Goal: Task Accomplishment & Management: Complete application form

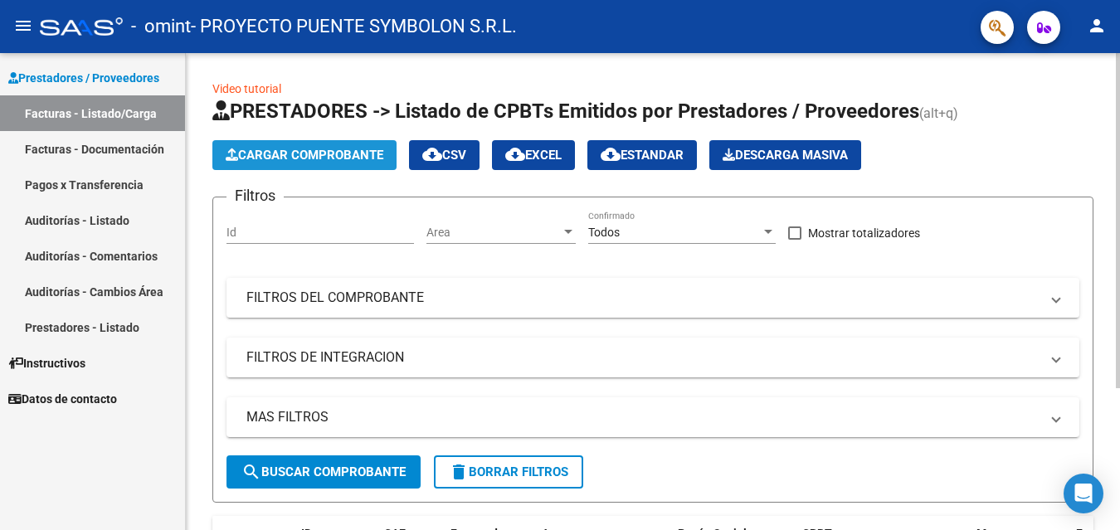
click at [329, 154] on span "Cargar Comprobante" at bounding box center [305, 155] width 158 height 15
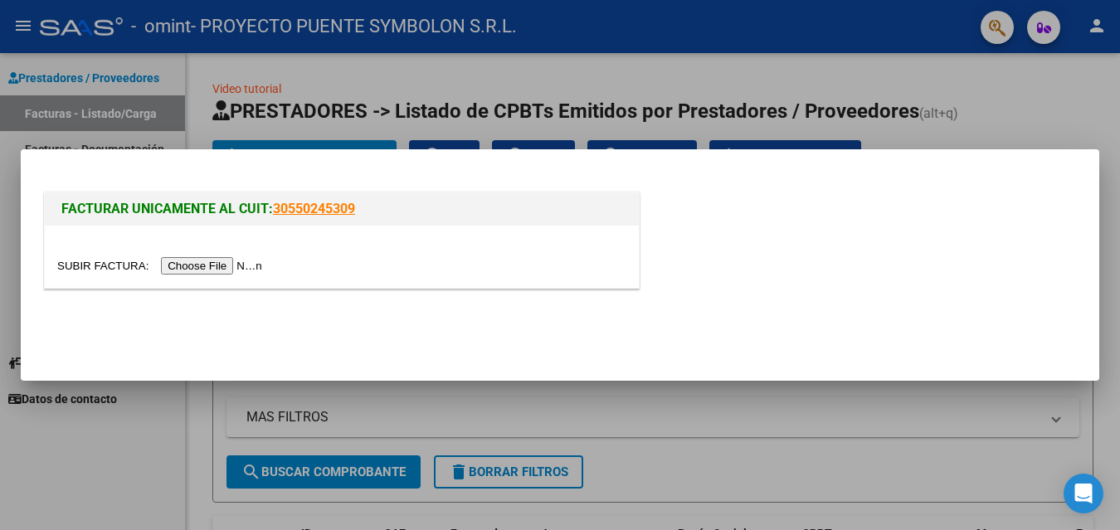
click at [229, 267] on input "file" at bounding box center [162, 265] width 210 height 17
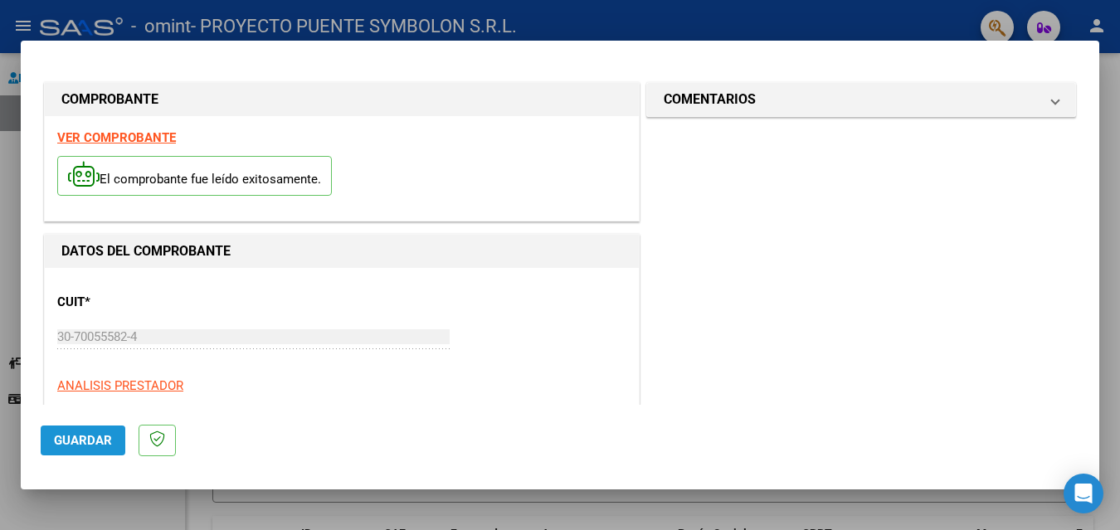
click at [92, 443] on span "Guardar" at bounding box center [83, 440] width 58 height 15
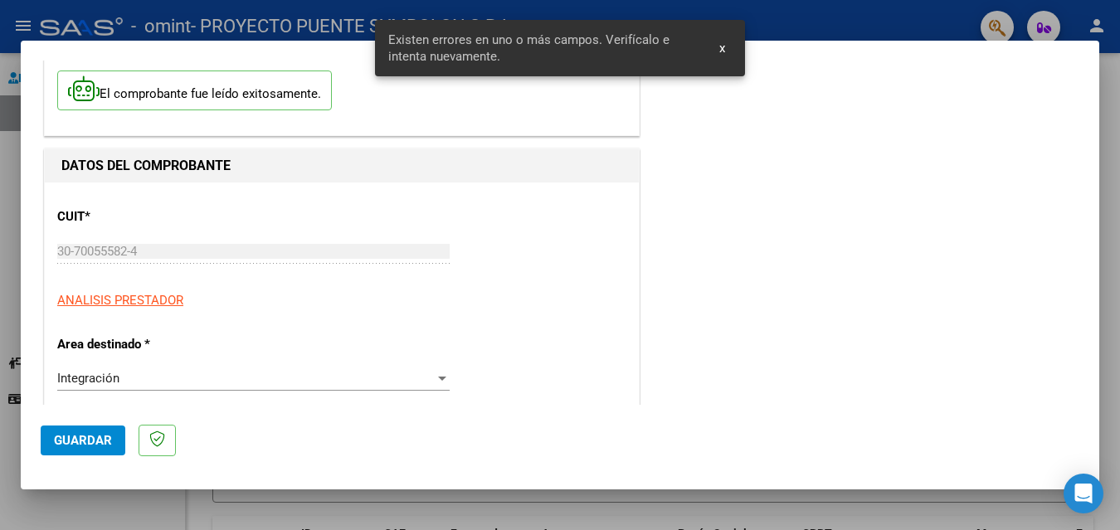
scroll to position [374, 0]
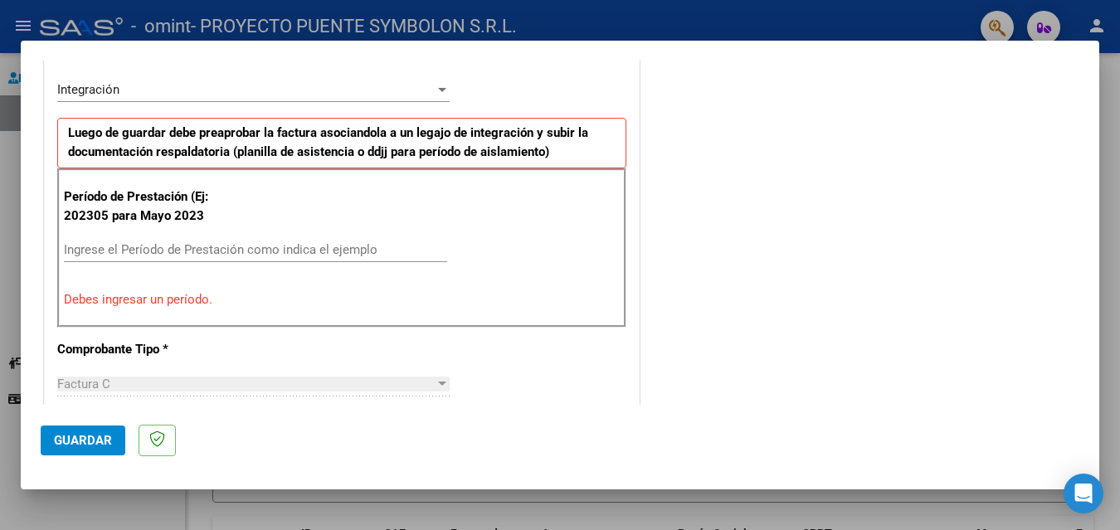
click at [123, 247] on input "Ingrese el Período de Prestación como indica el ejemplo" at bounding box center [255, 249] width 383 height 15
click at [100, 260] on div "Ingrese el Período de Prestación como indica el ejemplo" at bounding box center [255, 249] width 383 height 25
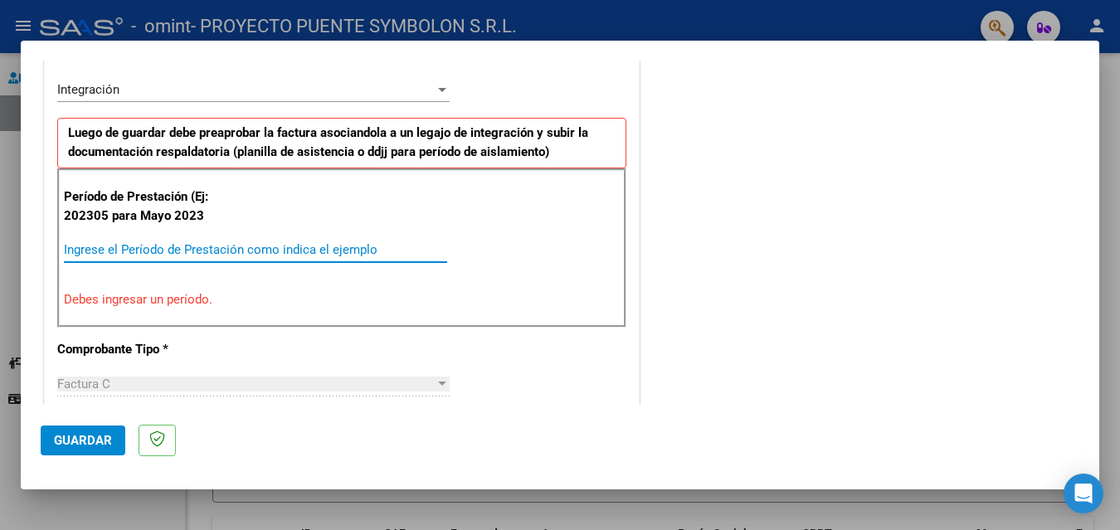
click at [96, 254] on input "Ingrese el Período de Prestación como indica el ejemplo" at bounding box center [255, 249] width 383 height 15
click at [251, 246] on input "Ingrese el Período de Prestación como indica el ejemplo" at bounding box center [255, 249] width 383 height 15
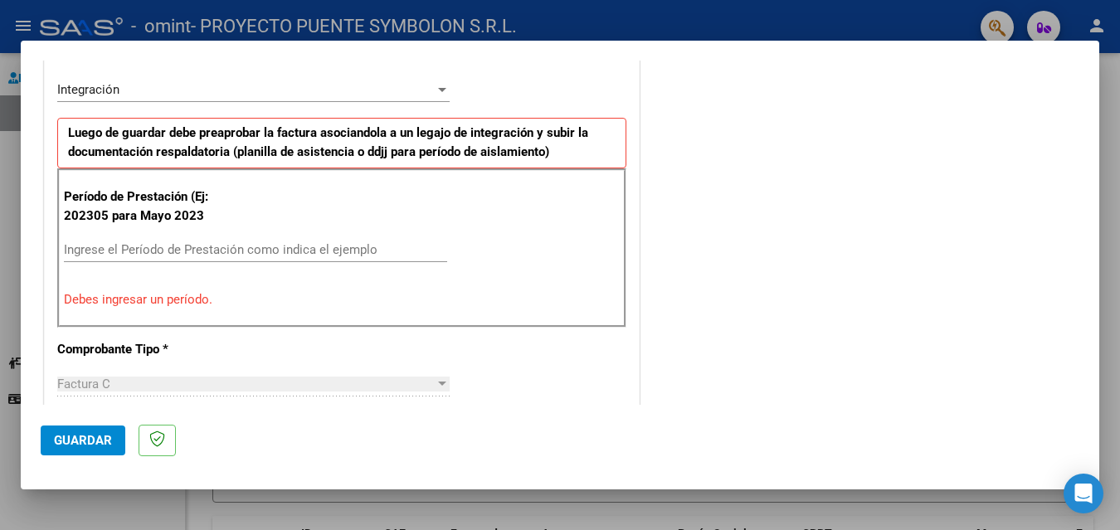
click at [125, 385] on div "Factura C" at bounding box center [246, 384] width 378 height 15
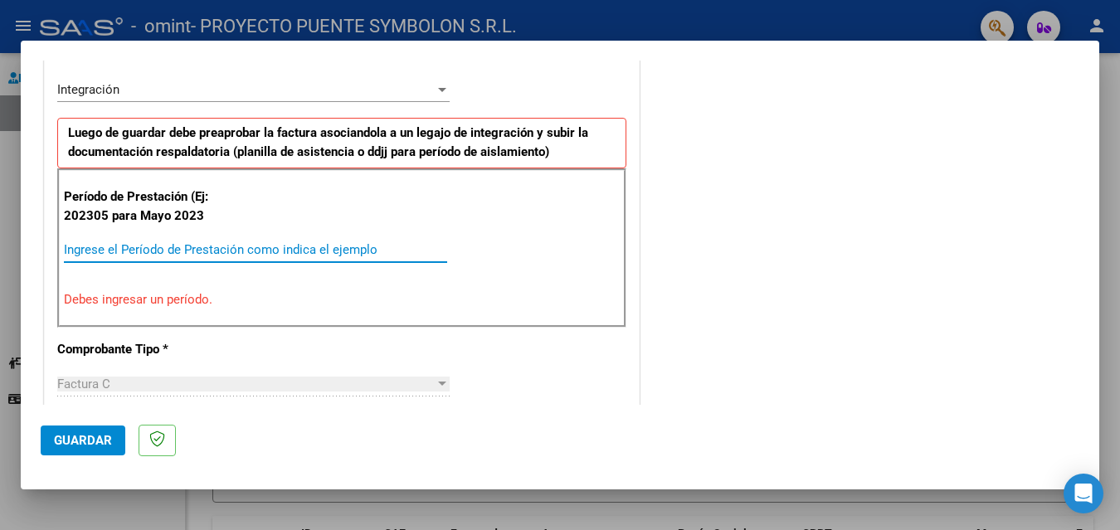
click at [237, 248] on input "Ingrese el Período de Prestación como indica el ejemplo" at bounding box center [255, 249] width 383 height 15
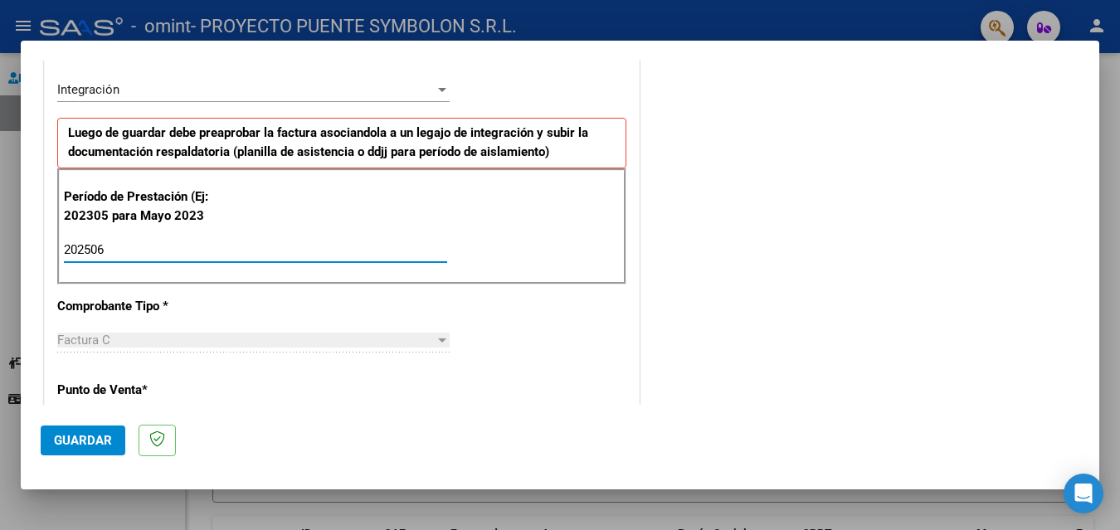
type input "202506"
click at [296, 346] on div "Factura C" at bounding box center [246, 340] width 378 height 15
click at [149, 338] on div "Factura C" at bounding box center [246, 340] width 378 height 15
click at [110, 339] on div "Factura C" at bounding box center [246, 340] width 378 height 15
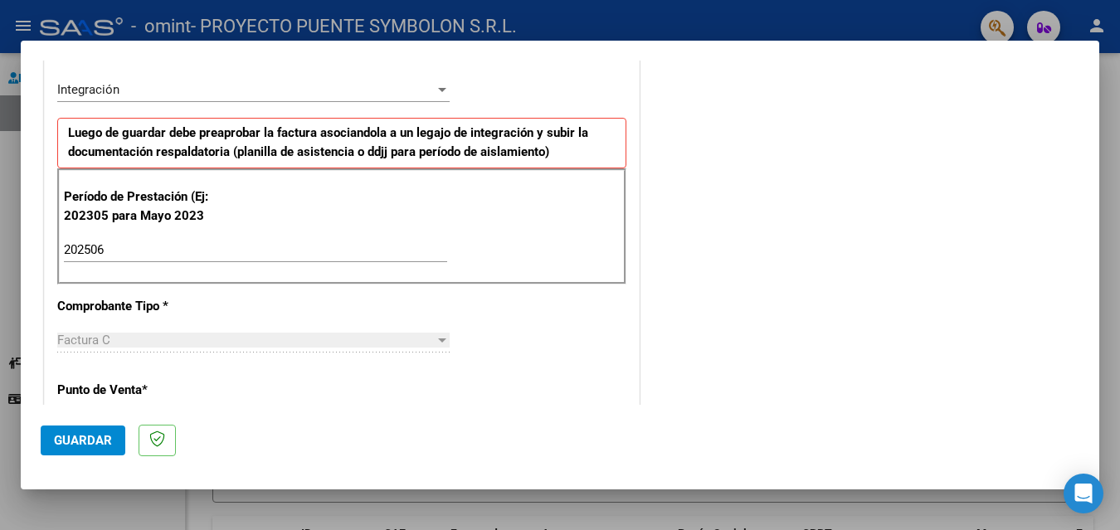
click at [110, 388] on p "Punto de Venta *" at bounding box center [142, 390] width 171 height 19
click at [95, 436] on span "Guardar" at bounding box center [83, 440] width 58 height 15
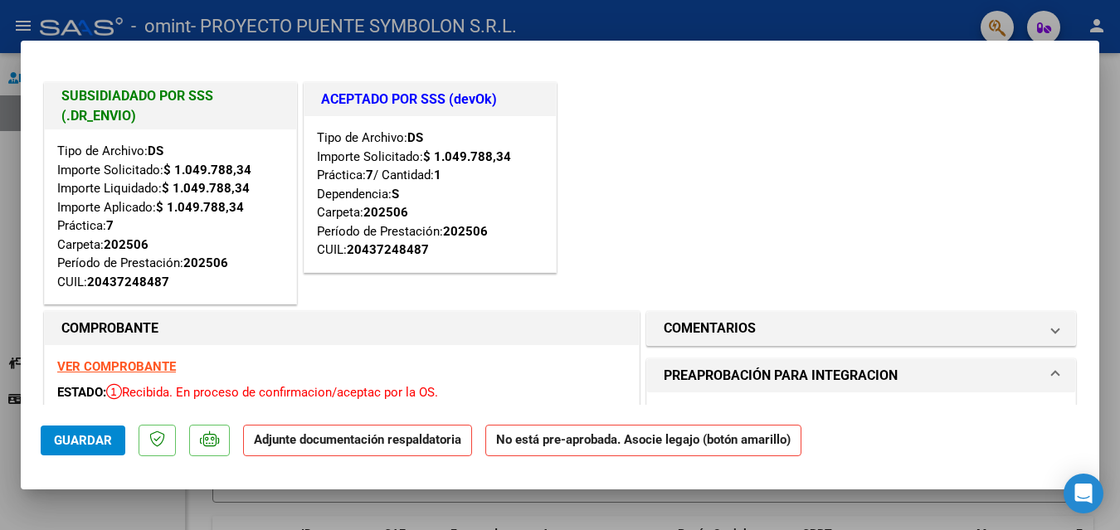
click at [281, 442] on strong "Adjunte documentación respaldatoria" at bounding box center [357, 439] width 207 height 15
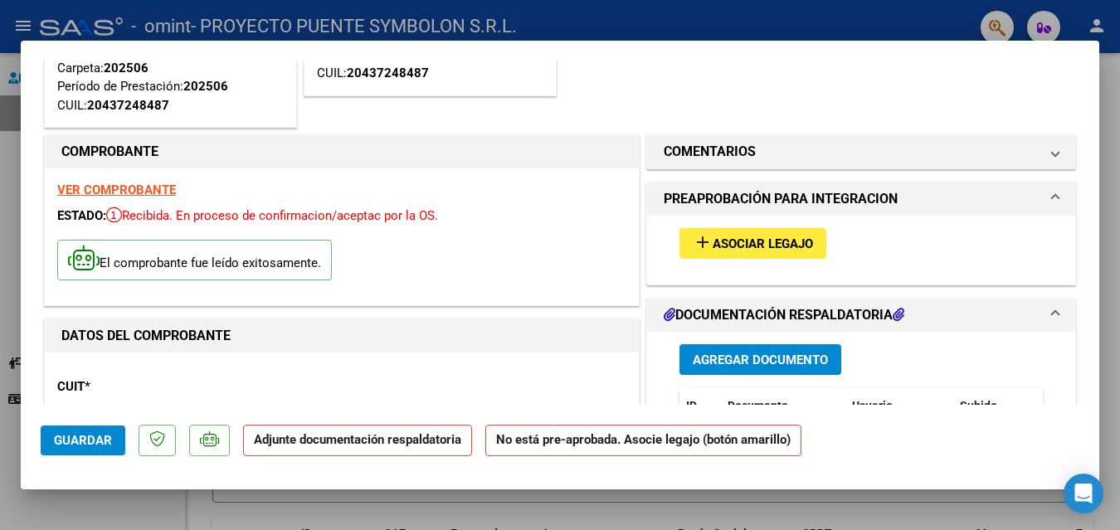
scroll to position [249, 0]
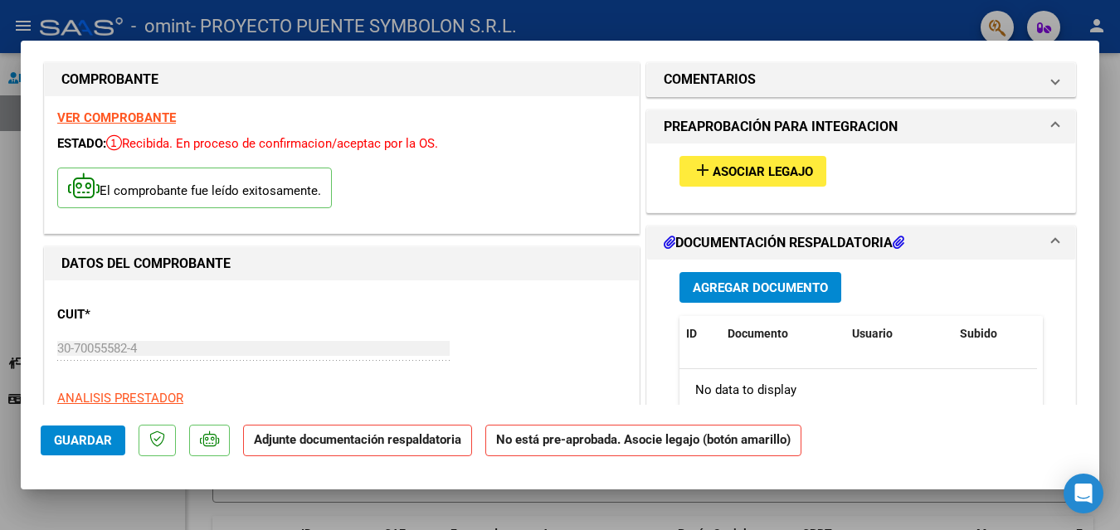
click at [735, 285] on span "Agregar Documento" at bounding box center [760, 288] width 135 height 15
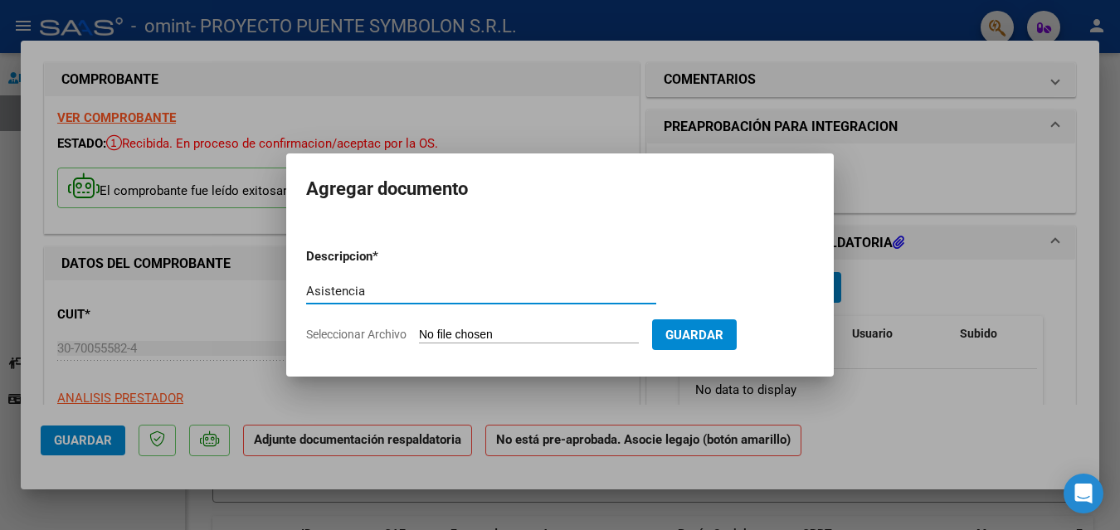
type input "Asistencia"
click at [446, 334] on input "Seleccionar Archivo" at bounding box center [529, 336] width 220 height 16
type input "C:\fakepath\Asistencia [PERSON_NAME] [DATE].pdf"
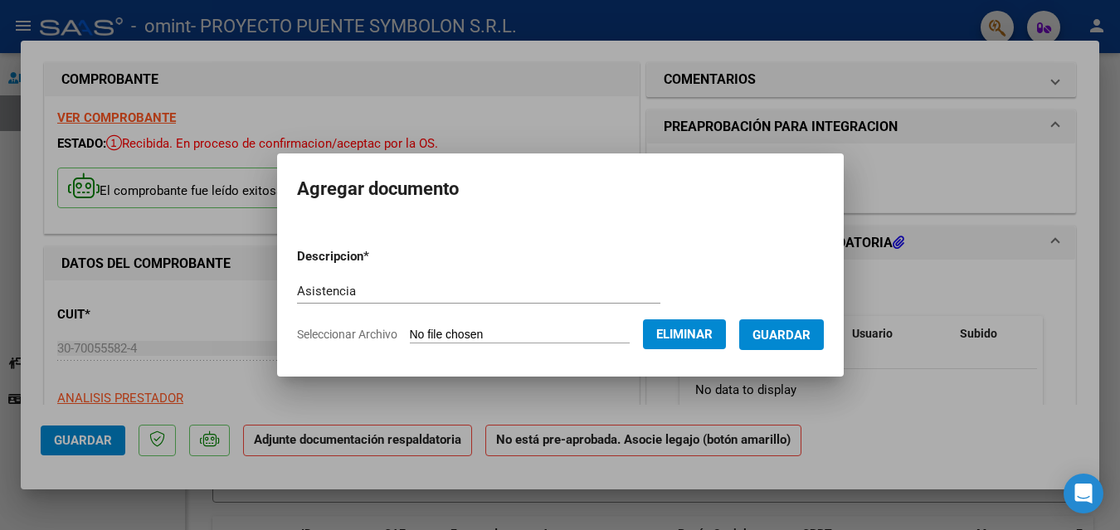
click at [811, 339] on span "Guardar" at bounding box center [782, 335] width 58 height 15
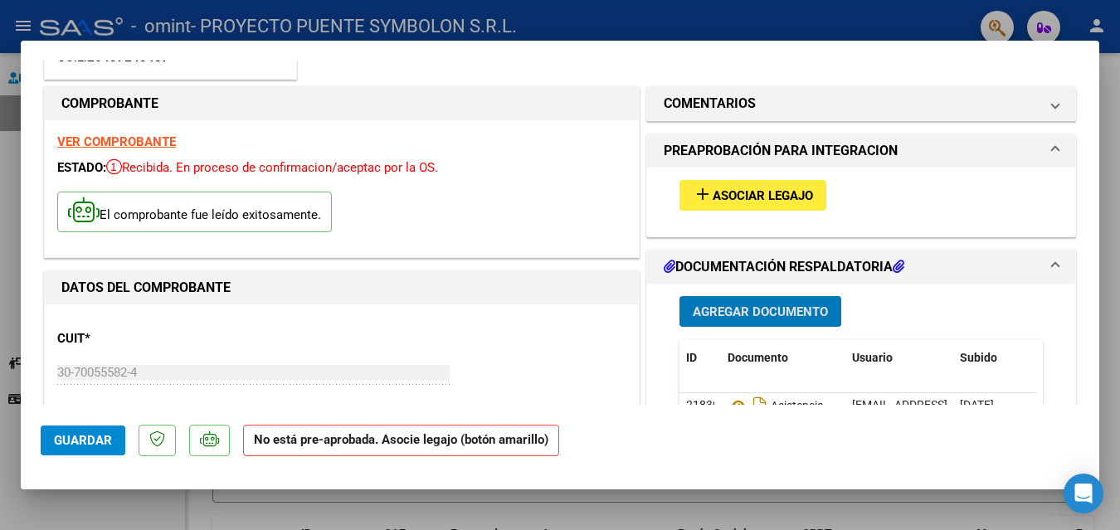
scroll to position [332, 0]
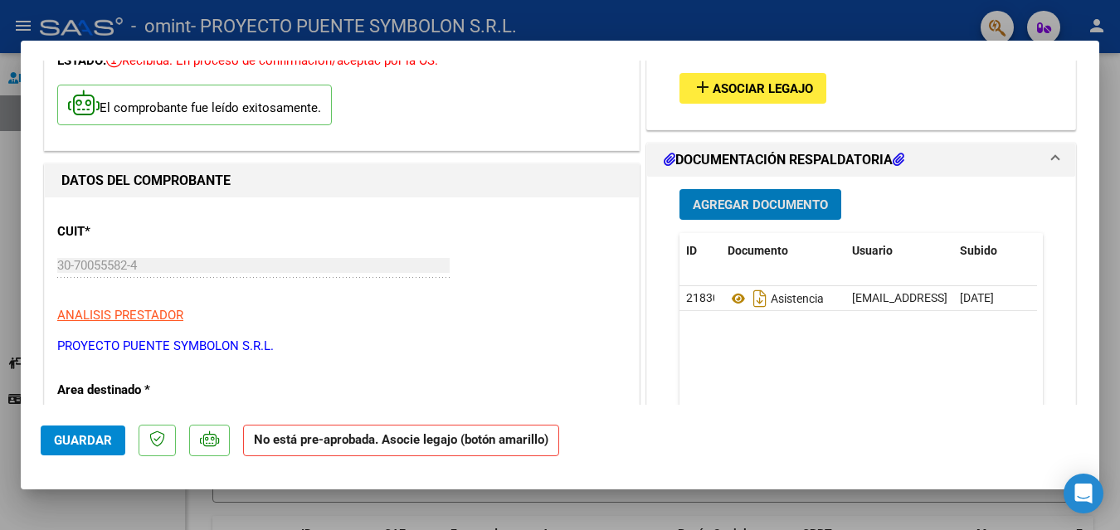
click at [100, 443] on span "Guardar" at bounding box center [83, 440] width 58 height 15
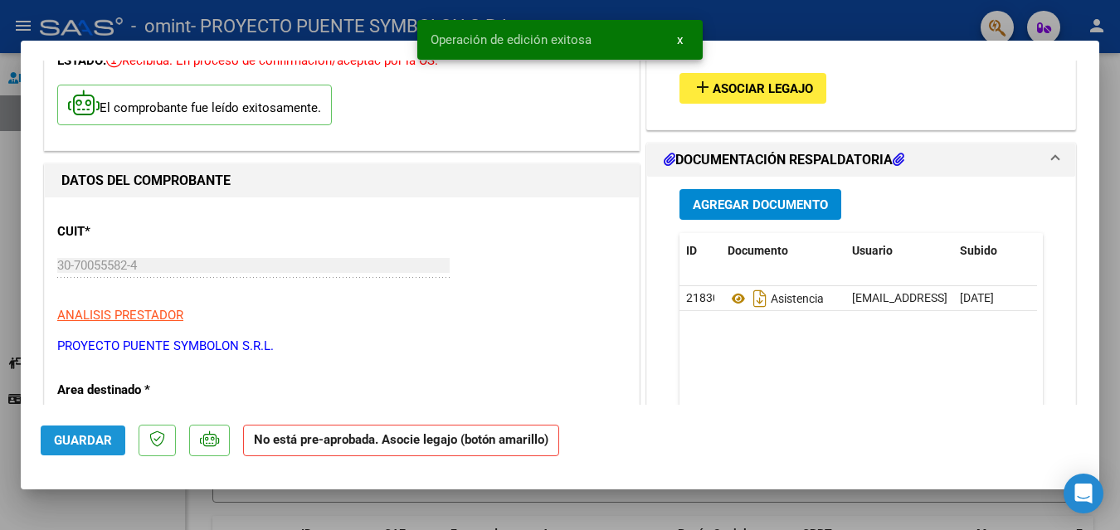
click at [89, 444] on span "Guardar" at bounding box center [83, 440] width 58 height 15
click at [681, 39] on span "x" at bounding box center [680, 39] width 6 height 15
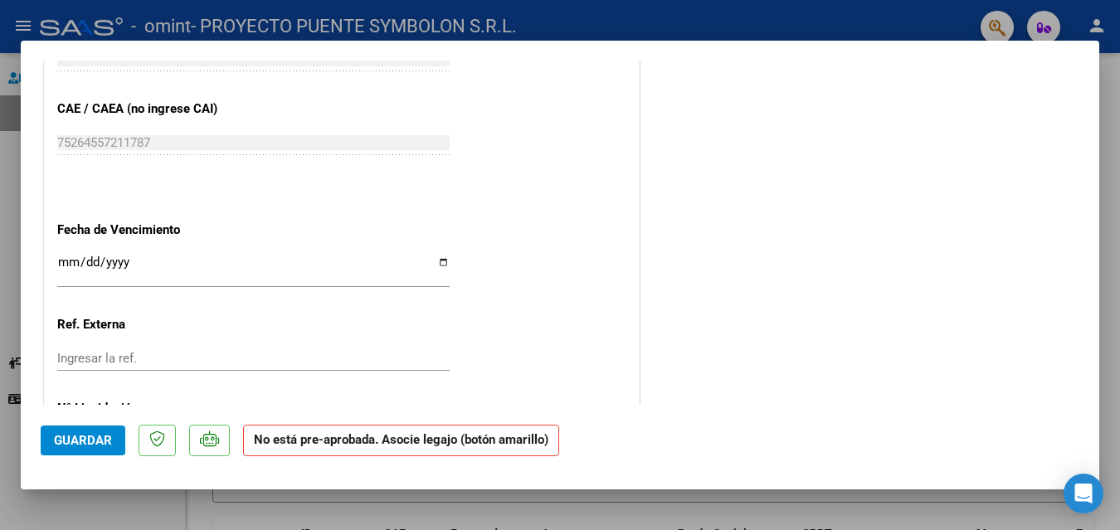
scroll to position [1243, 0]
click at [682, 18] on div at bounding box center [560, 265] width 1120 height 530
type input "$ 0,00"
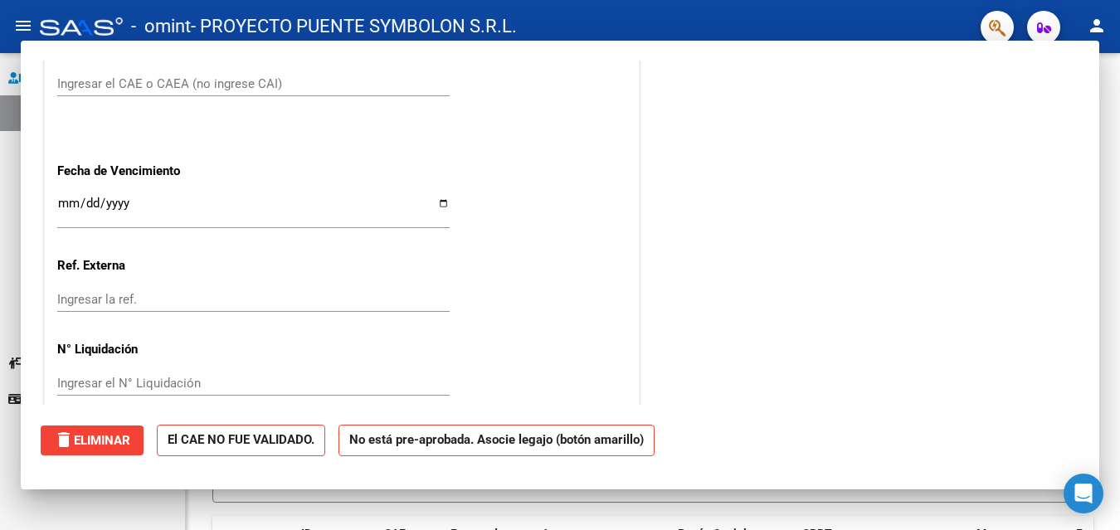
scroll to position [964, 0]
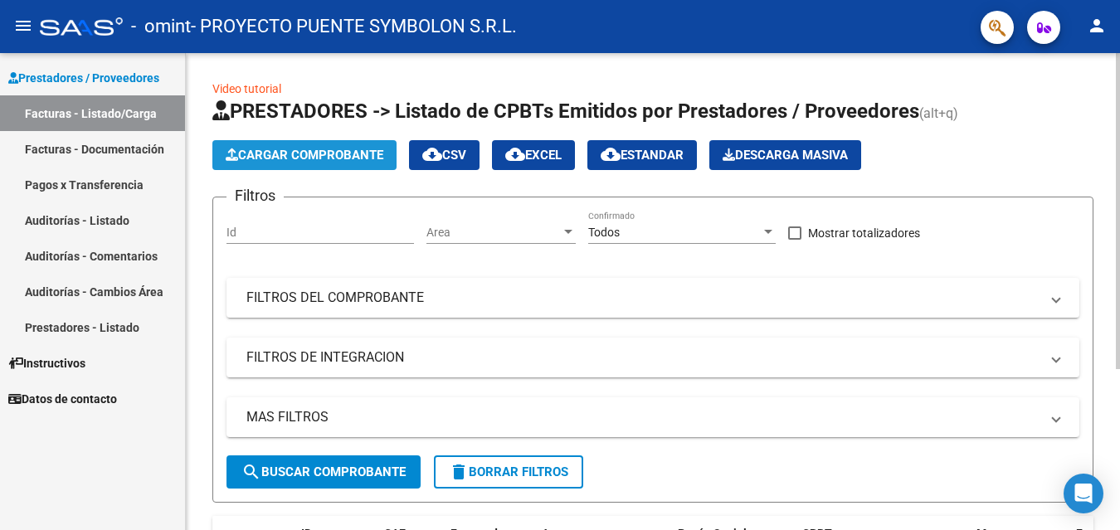
click at [347, 157] on span "Cargar Comprobante" at bounding box center [305, 155] width 158 height 15
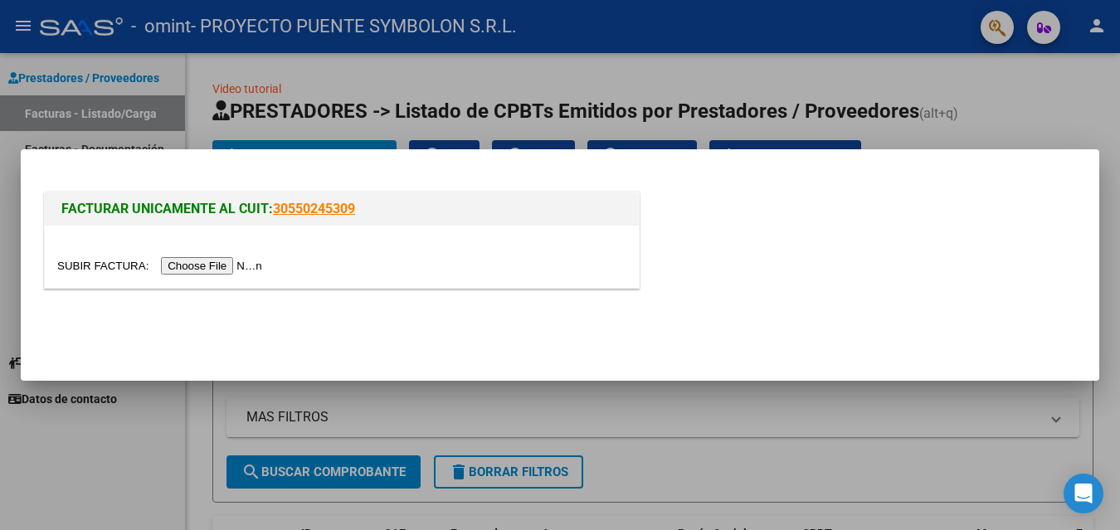
click at [256, 263] on input "file" at bounding box center [162, 265] width 210 height 17
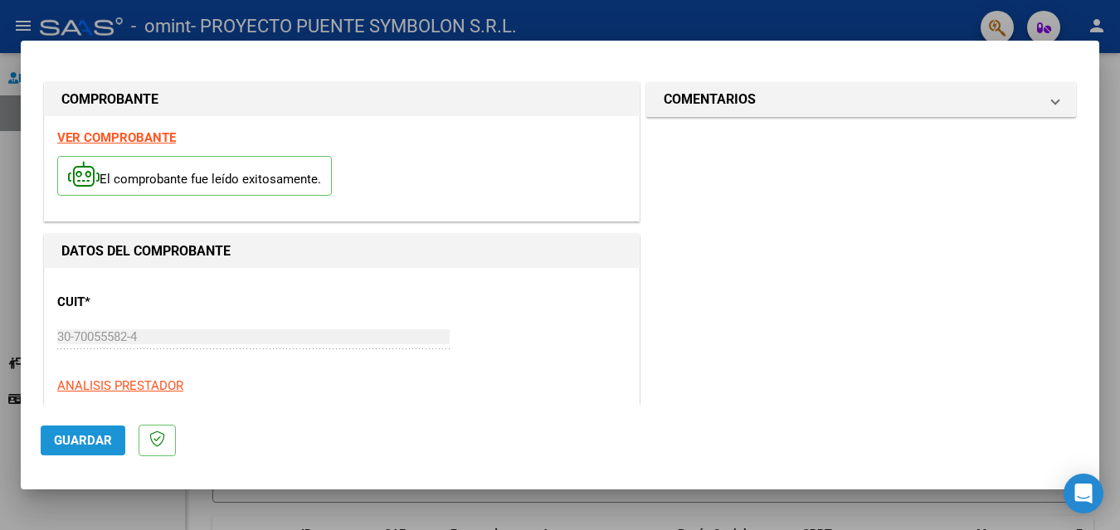
click at [110, 445] on span "Guardar" at bounding box center [83, 440] width 58 height 15
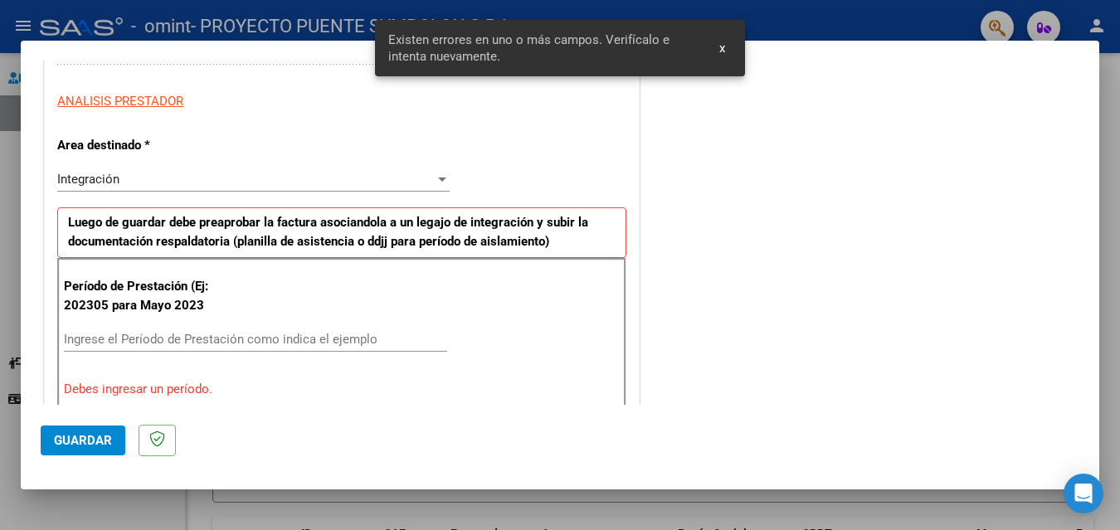
scroll to position [374, 0]
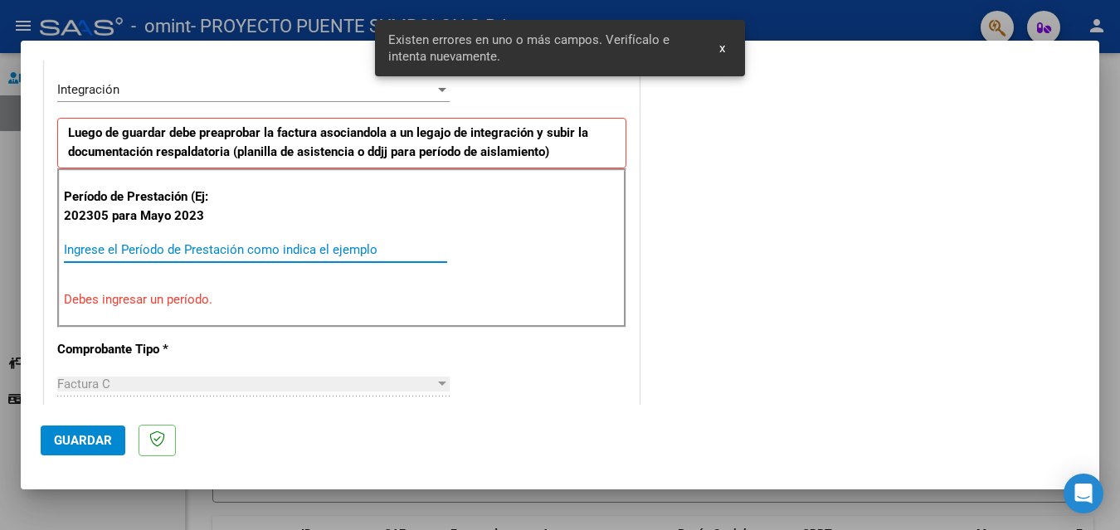
click at [134, 247] on input "Ingrese el Período de Prestación como indica el ejemplo" at bounding box center [255, 249] width 383 height 15
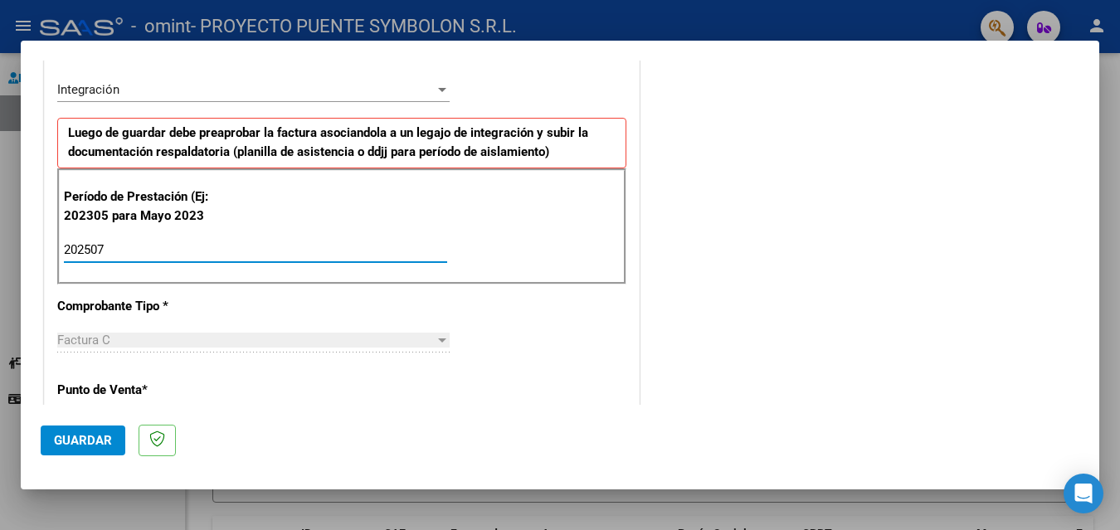
type input "202507"
click at [77, 444] on span "Guardar" at bounding box center [83, 440] width 58 height 15
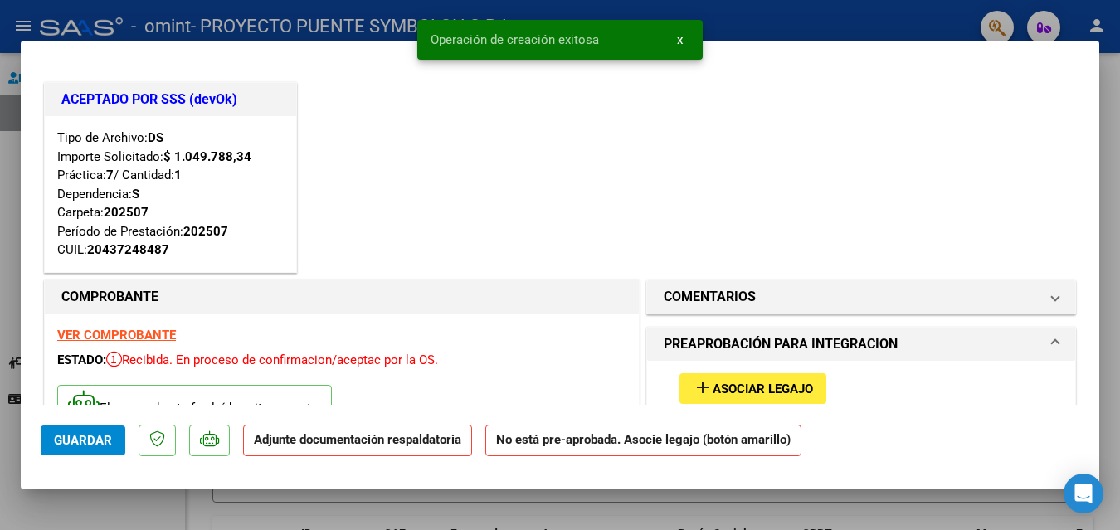
scroll to position [166, 0]
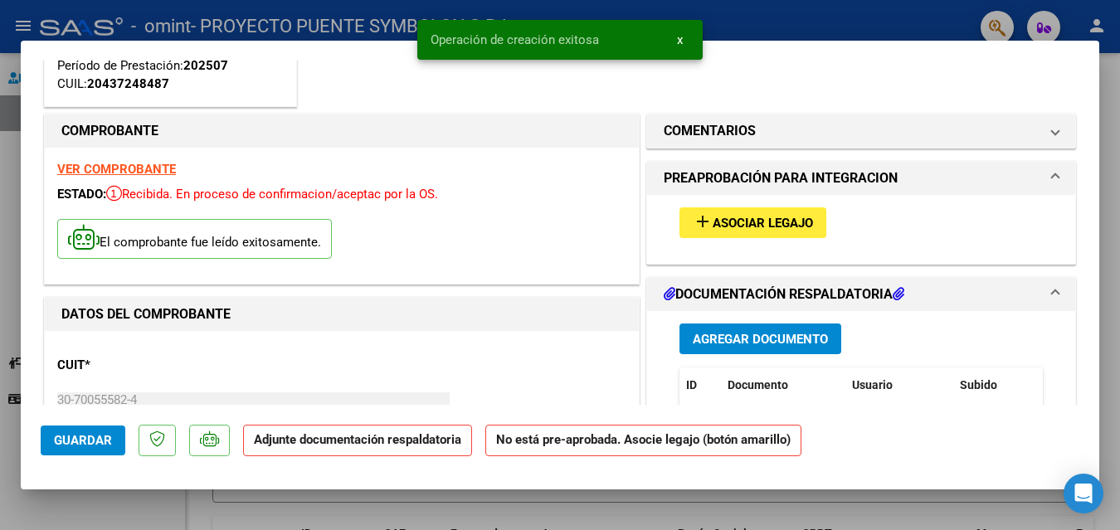
click at [708, 338] on span "Agregar Documento" at bounding box center [760, 339] width 135 height 15
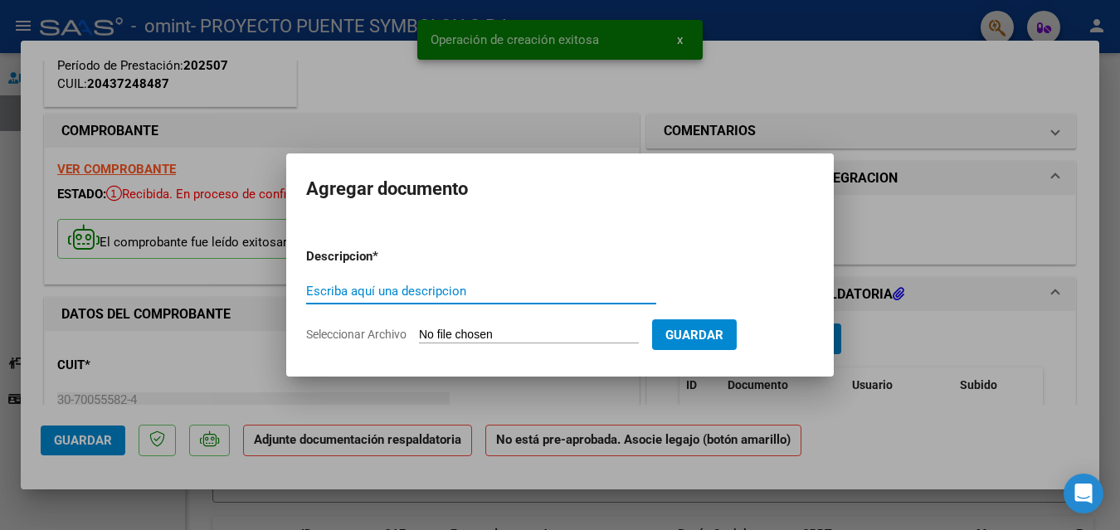
click at [457, 290] on input "Escriba aquí una descripcion" at bounding box center [481, 291] width 350 height 15
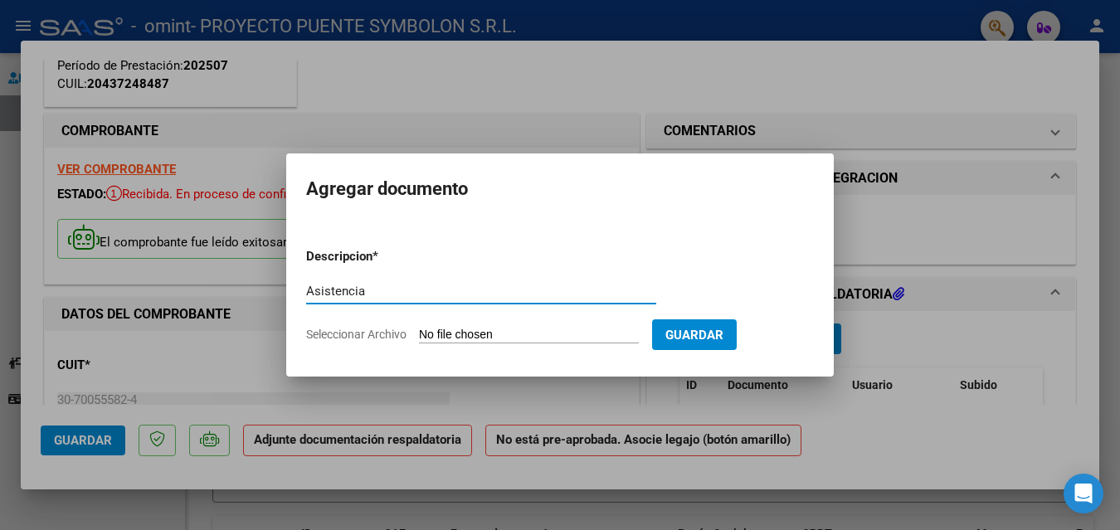
type input "Asistencia"
click at [551, 334] on input "Seleccionar Archivo" at bounding box center [529, 336] width 220 height 16
type input "C:\fakepath\Asistencia [PERSON_NAME][DATE].pdf"
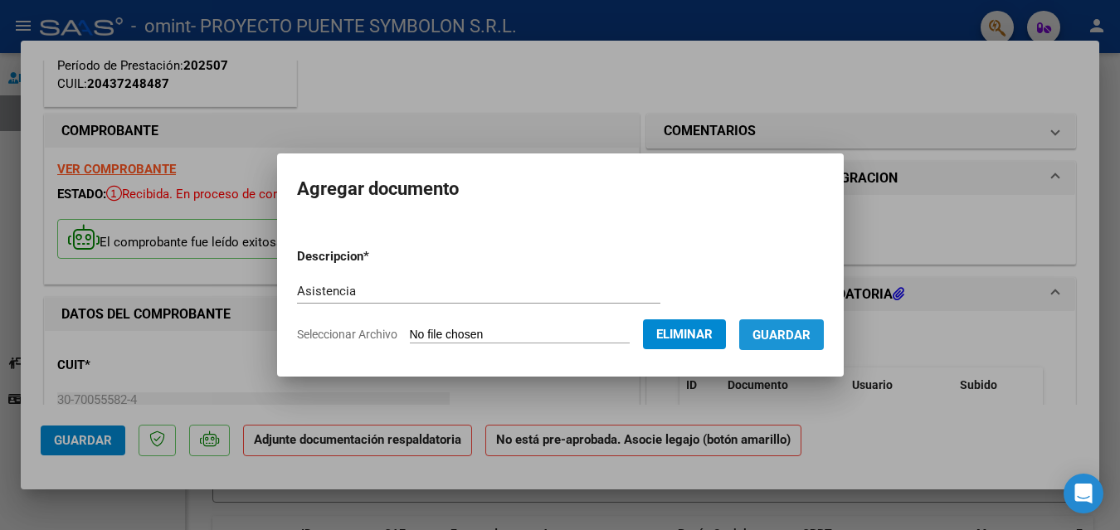
click at [811, 331] on span "Guardar" at bounding box center [782, 335] width 58 height 15
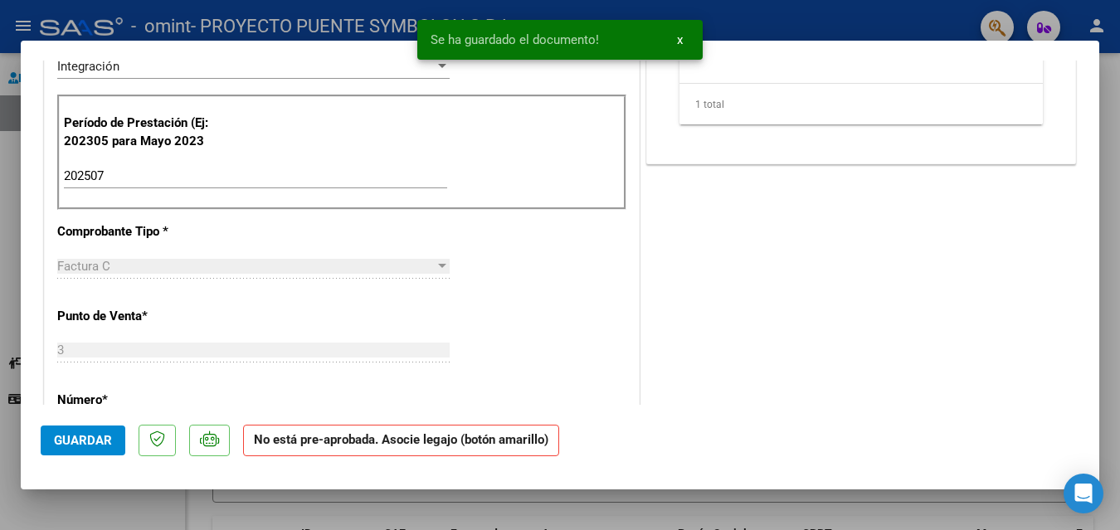
scroll to position [664, 0]
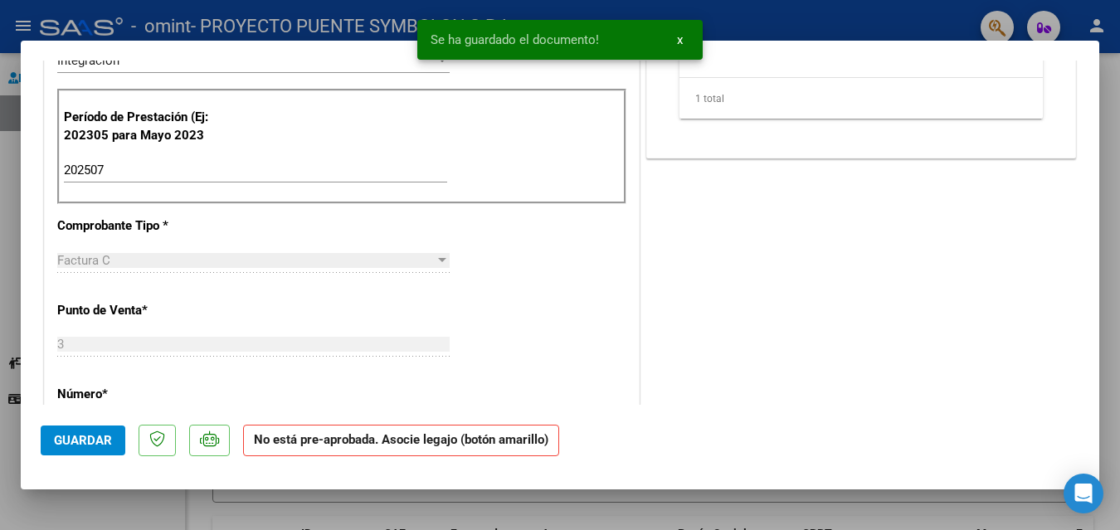
click at [89, 442] on span "Guardar" at bounding box center [83, 440] width 58 height 15
click at [1104, 120] on div at bounding box center [560, 265] width 1120 height 530
type input "$ 0,00"
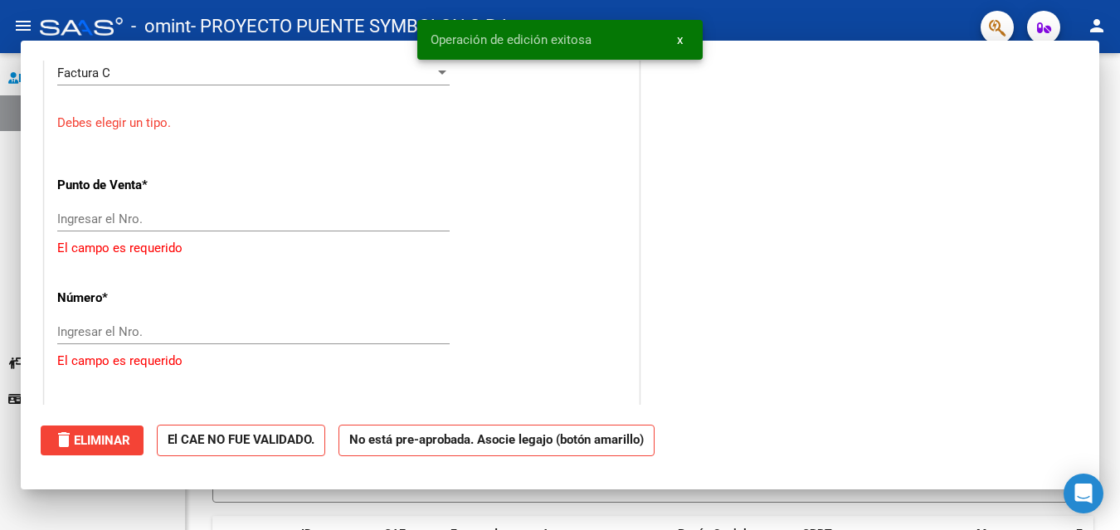
scroll to position [433, 0]
